Goal: Task Accomplishment & Management: Use online tool/utility

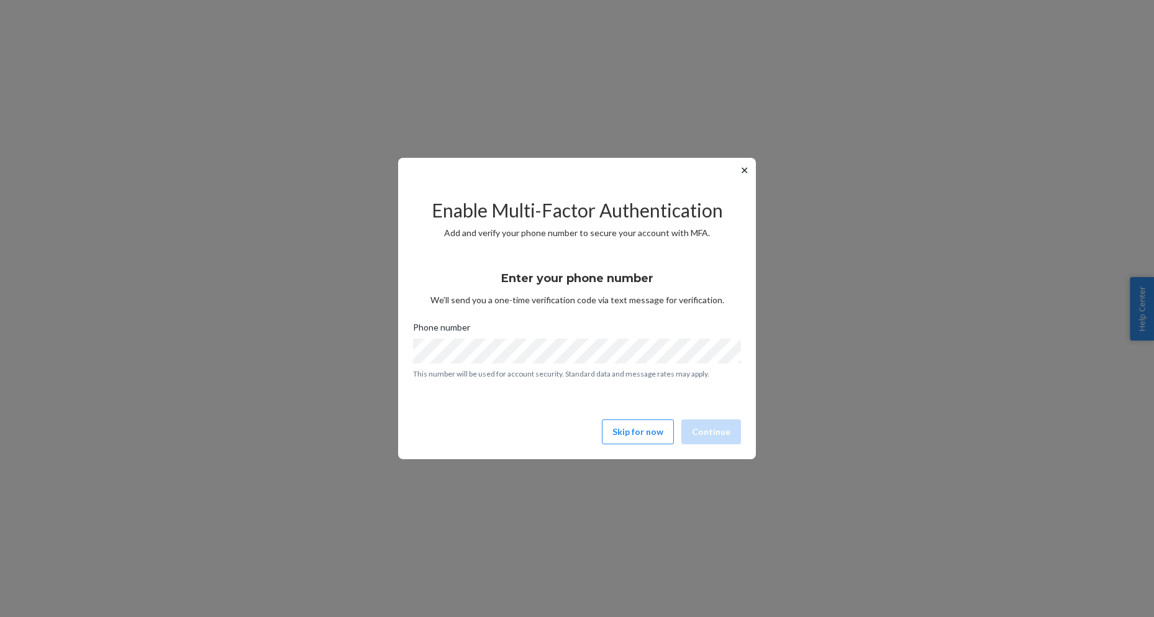
click at [740, 173] on button "✕" at bounding box center [744, 170] width 13 height 15
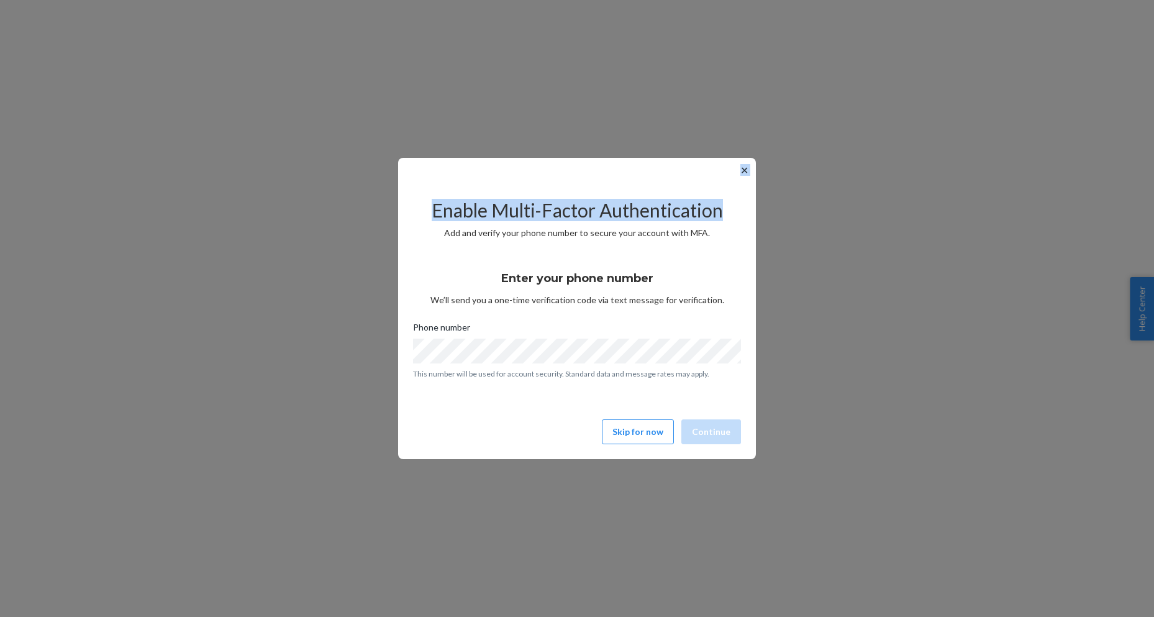
click at [740, 177] on div "✕ Enable Multi-Factor Authentication Add and verify your phone number to secure…" at bounding box center [577, 308] width 358 height 301
click at [744, 173] on button "✕" at bounding box center [744, 170] width 13 height 15
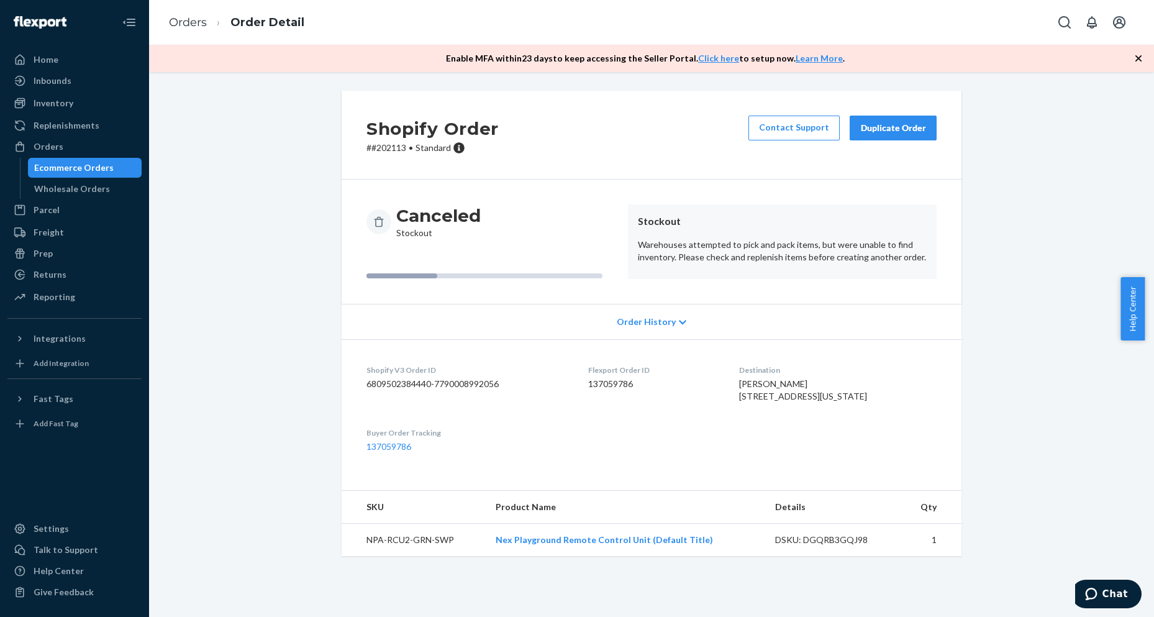
click at [378, 148] on p "# #202113 • Standard" at bounding box center [432, 148] width 132 height 12
copy p "202113"
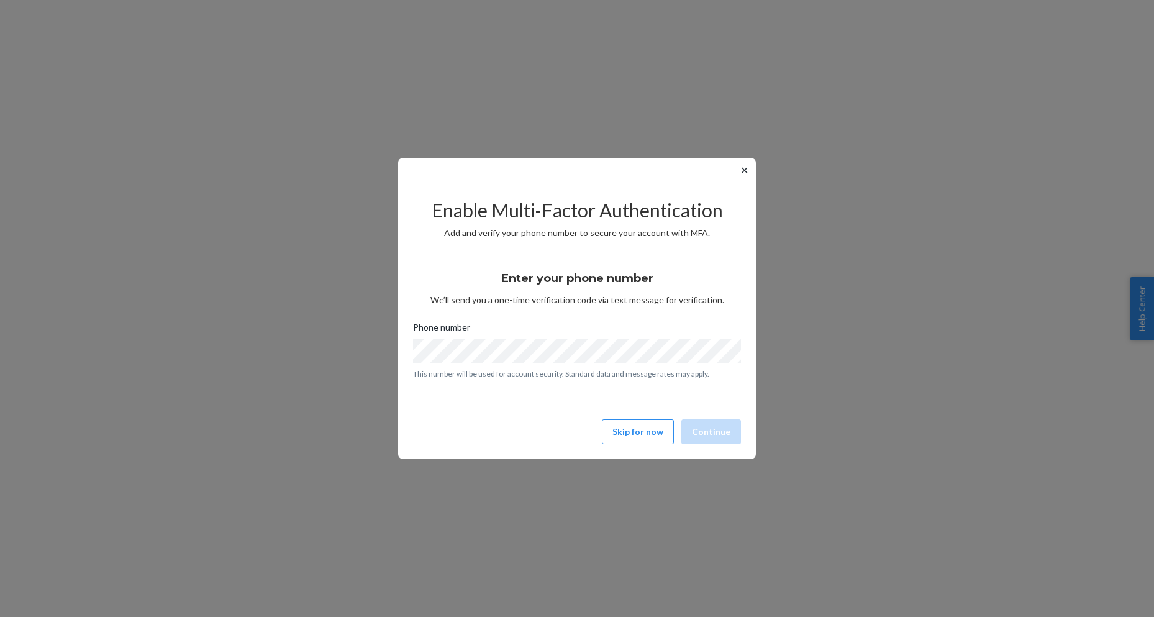
click at [735, 166] on div "✕ Enable Multi-Factor Authentication Add and verify your phone number to secure…" at bounding box center [577, 308] width 358 height 301
click at [744, 173] on button "✕" at bounding box center [744, 170] width 13 height 15
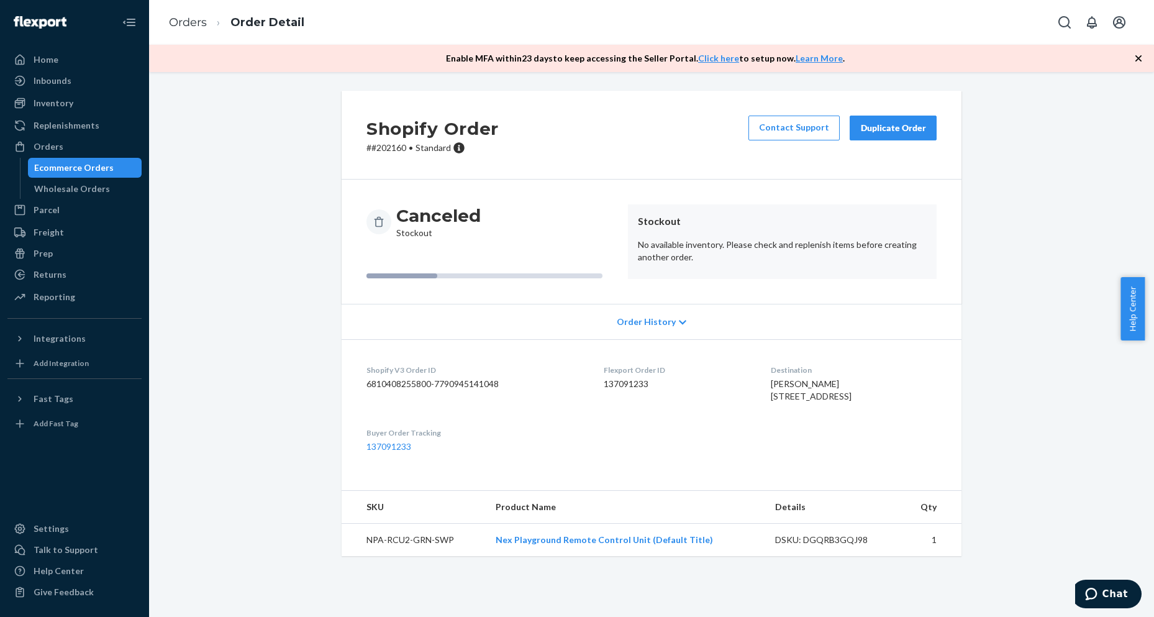
click at [391, 146] on p "# #202160 • Standard" at bounding box center [432, 148] width 132 height 12
copy p "202160"
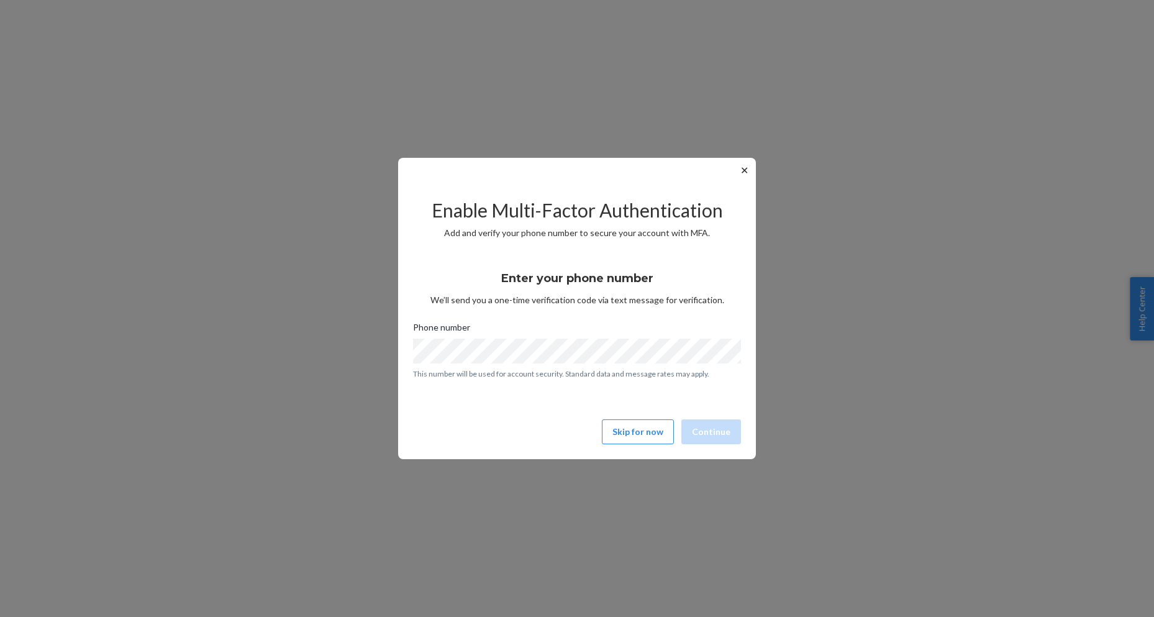
click at [748, 171] on button "✕" at bounding box center [744, 170] width 13 height 15
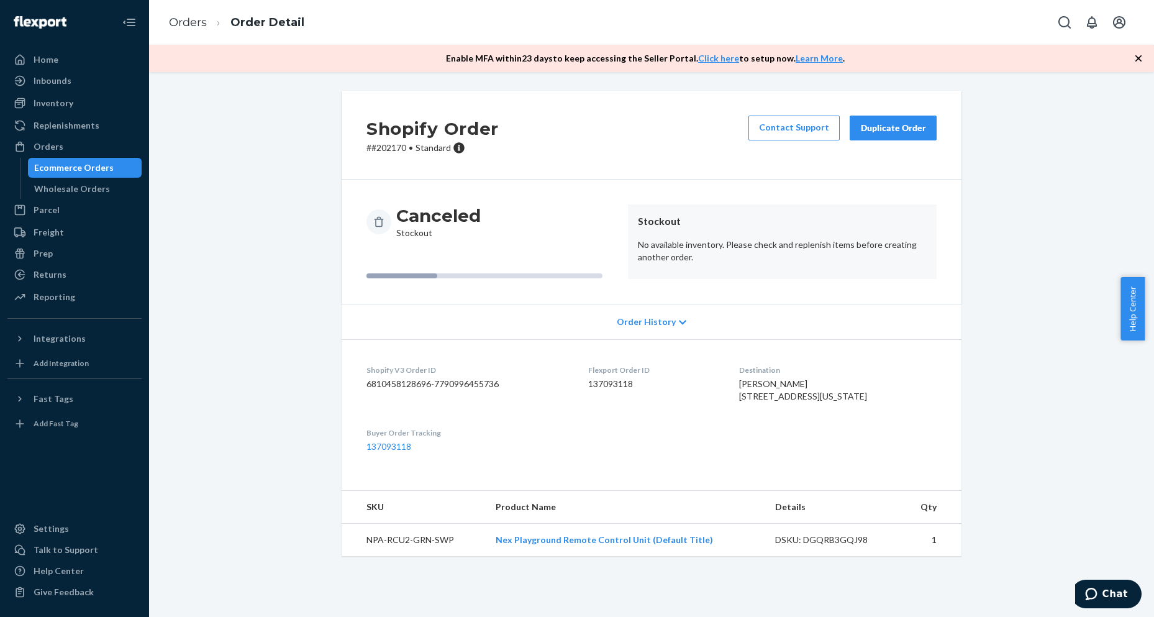
click at [380, 142] on p "# #202170 • Standard" at bounding box center [432, 148] width 132 height 12
copy p "202170"
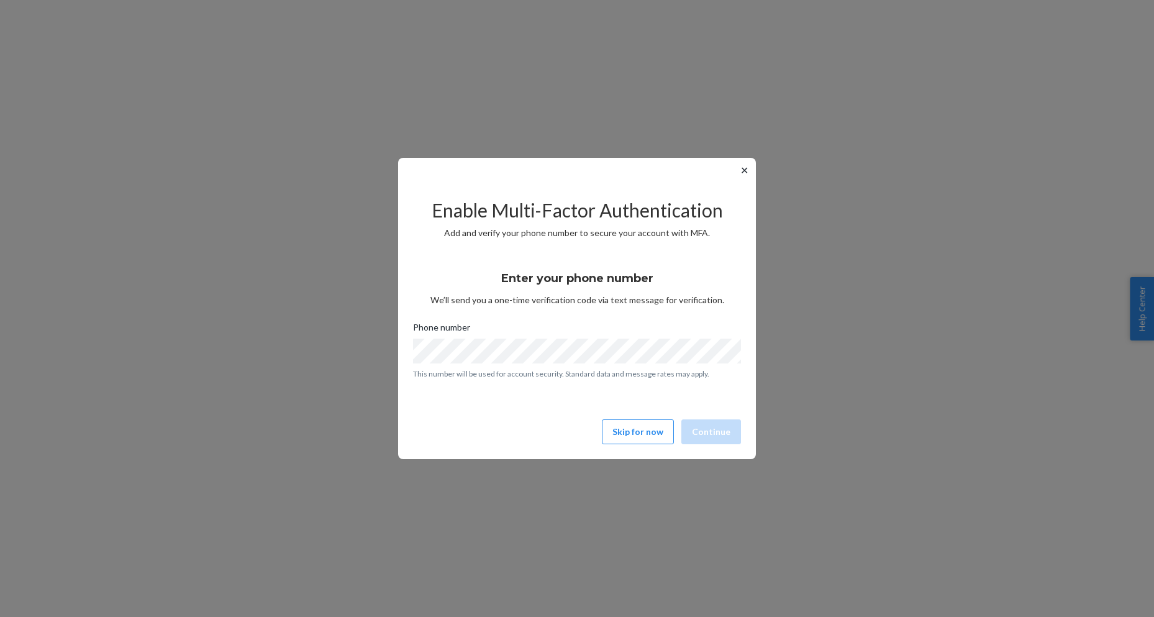
click at [745, 177] on button "✕" at bounding box center [744, 170] width 13 height 15
